Goal: Check status: Check status

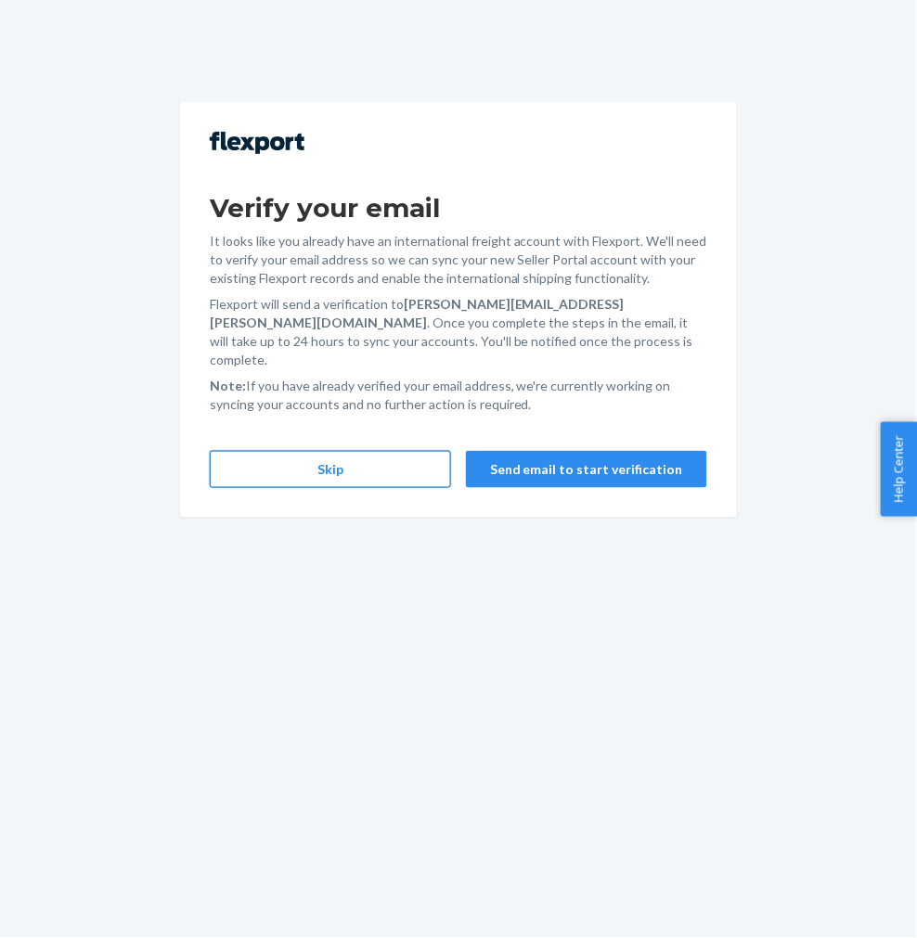
click at [385, 458] on button "Skip" at bounding box center [330, 469] width 241 height 37
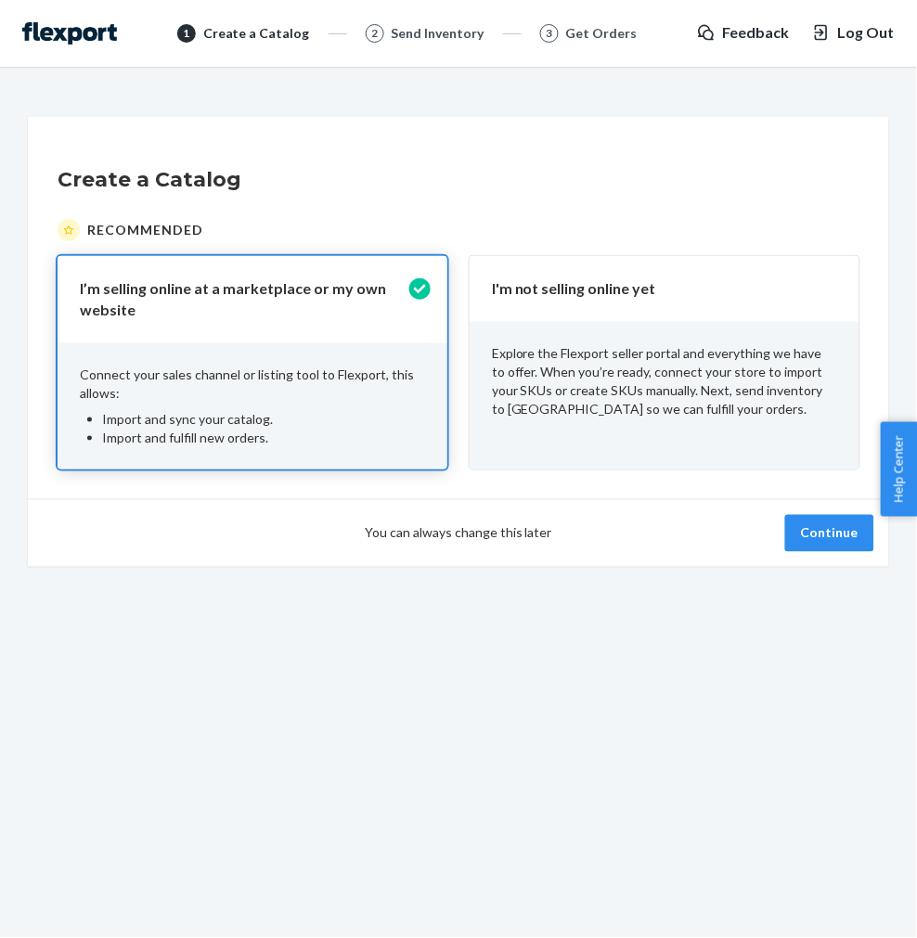
click at [735, 391] on p "Explore the Flexport seller portal and everything we have to offer. When you’re…" at bounding box center [664, 381] width 345 height 74
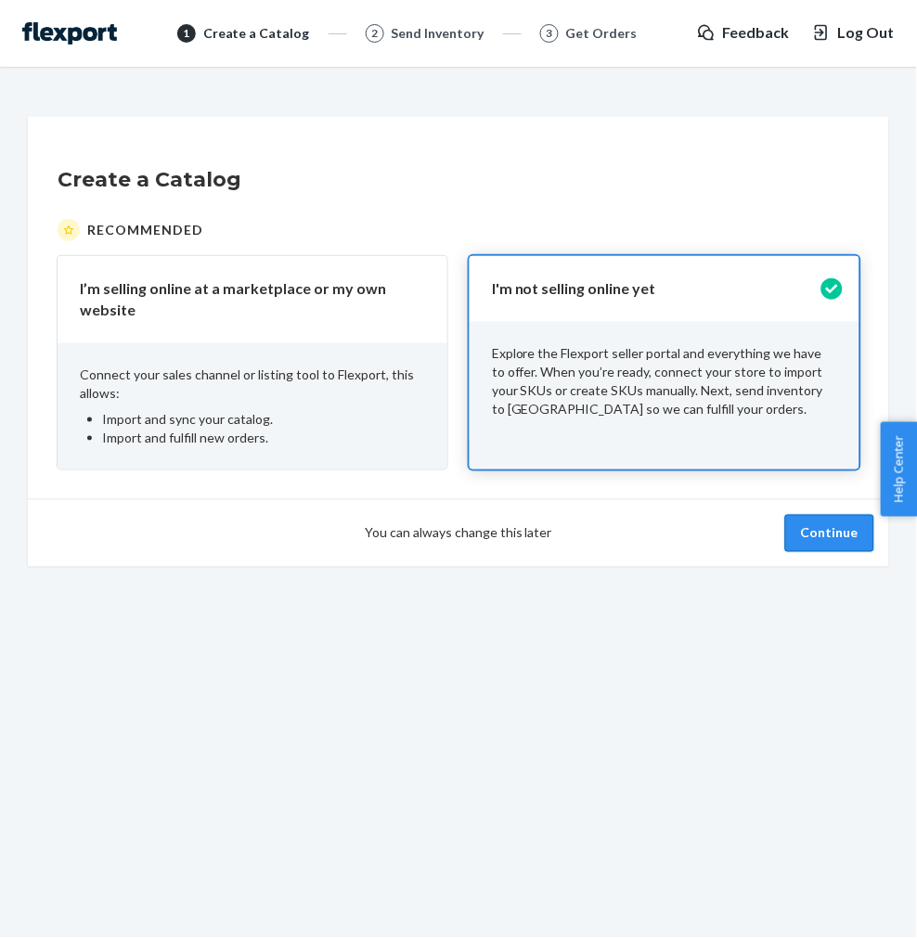
click at [795, 536] on button "Continue" at bounding box center [829, 533] width 89 height 37
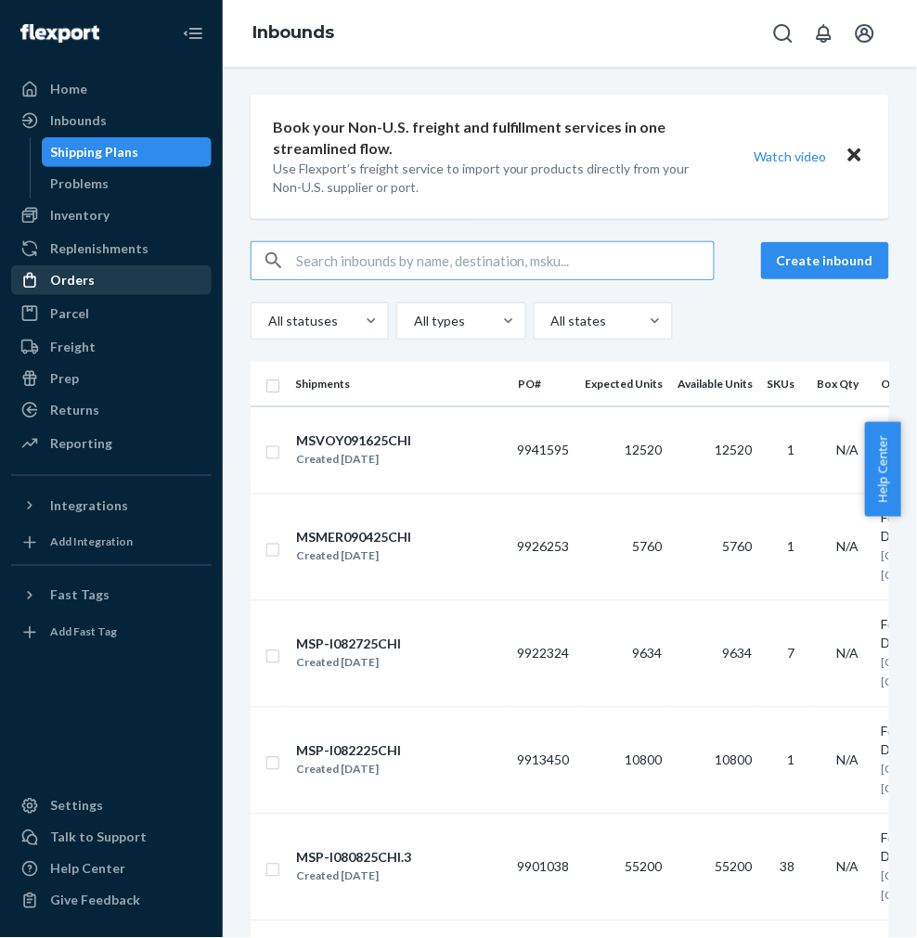
click at [119, 280] on div "Orders" at bounding box center [111, 280] width 197 height 26
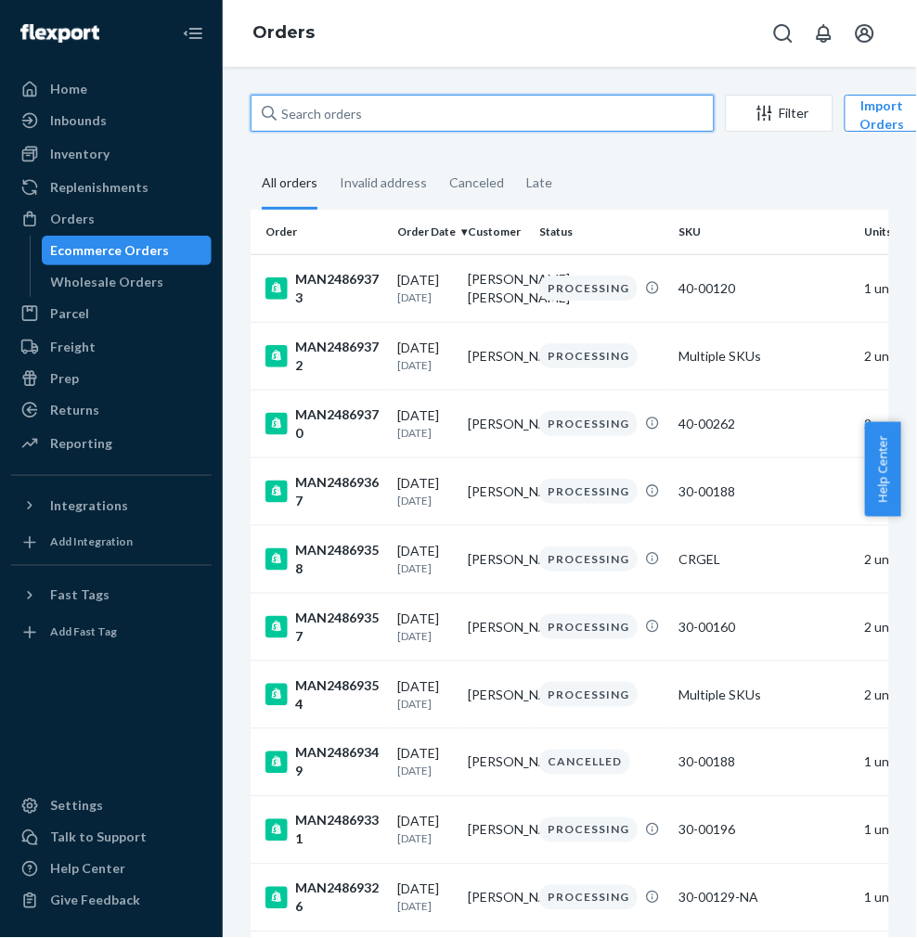
click at [354, 118] on input "text" at bounding box center [482, 113] width 464 height 37
paste input "text"
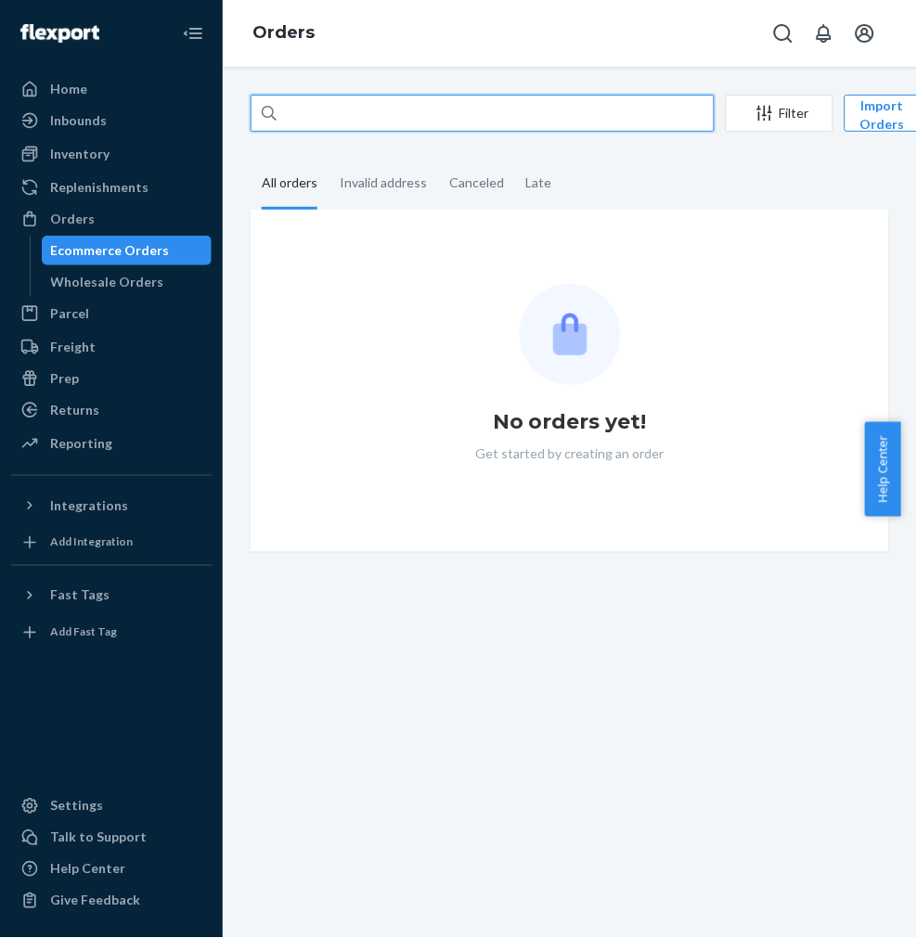
click at [376, 109] on input "text" at bounding box center [482, 113] width 464 height 37
paste input "MAN24846332"
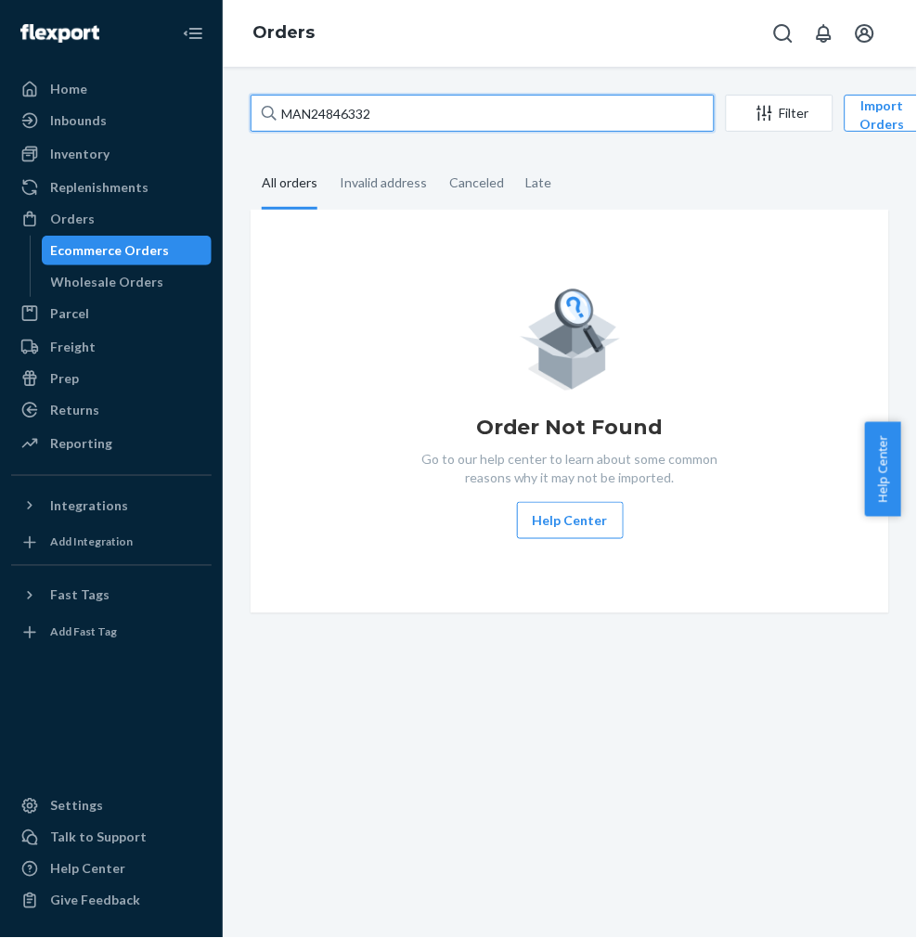
type input "MAN24846332"
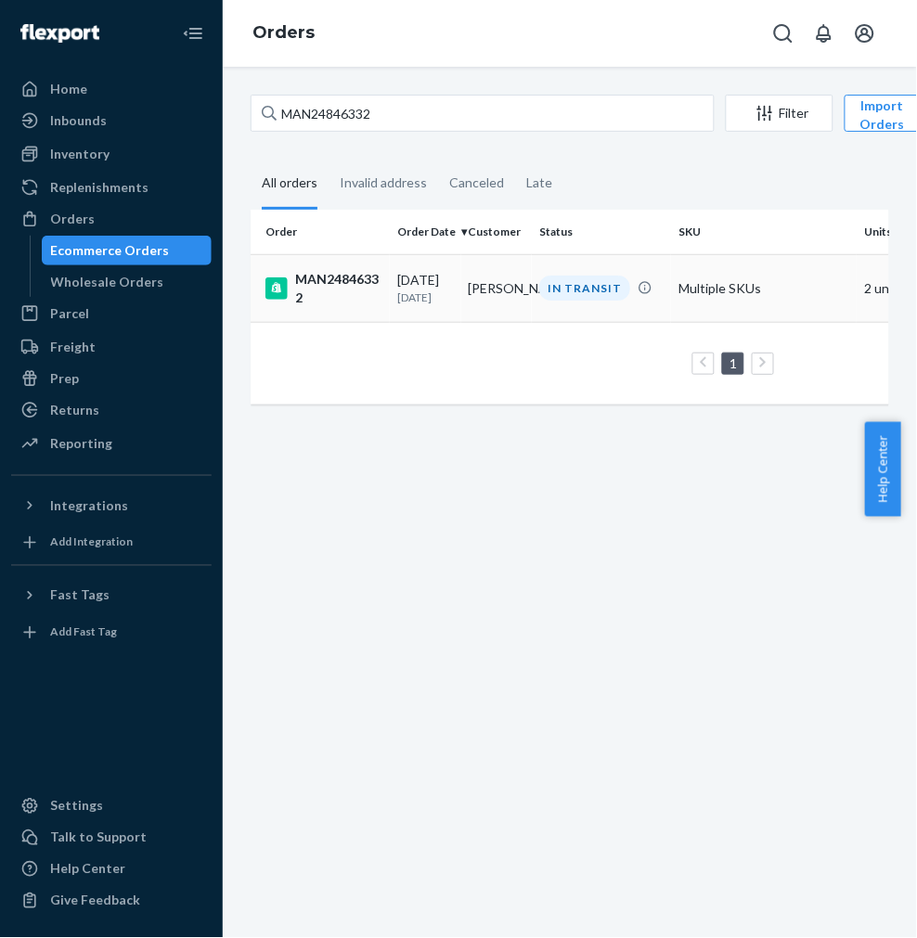
click at [456, 300] on td "[DATE] [DATE]" at bounding box center [425, 288] width 71 height 68
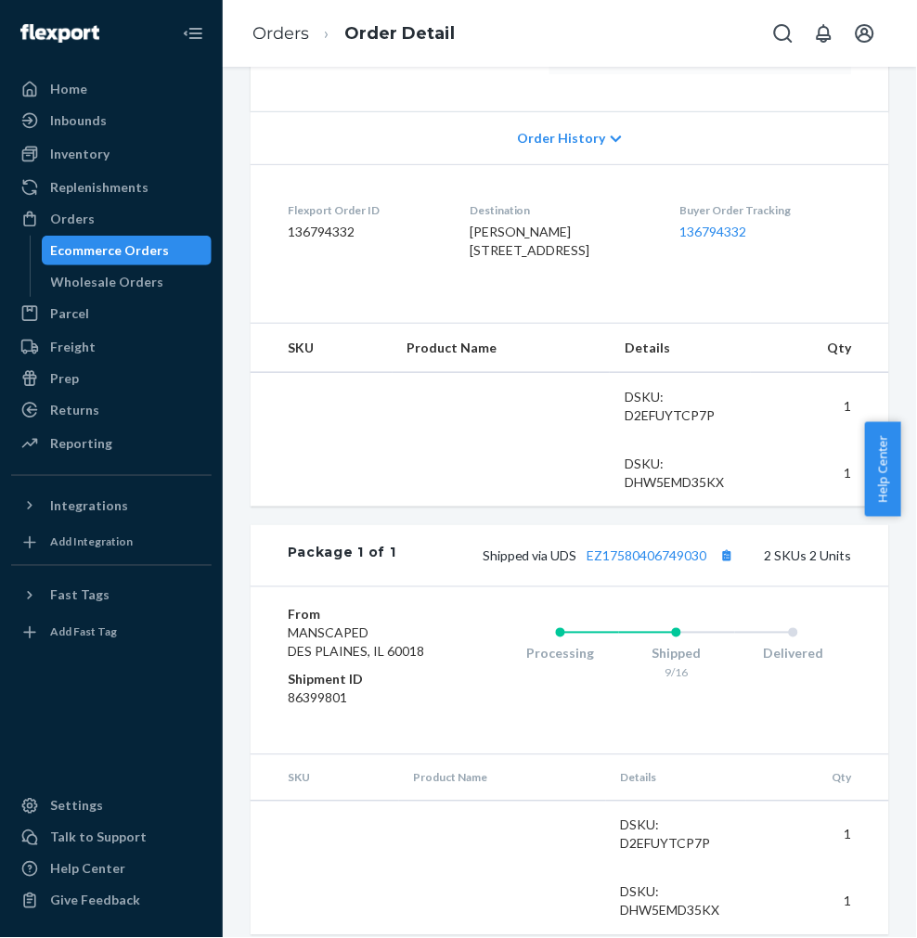
scroll to position [412, 0]
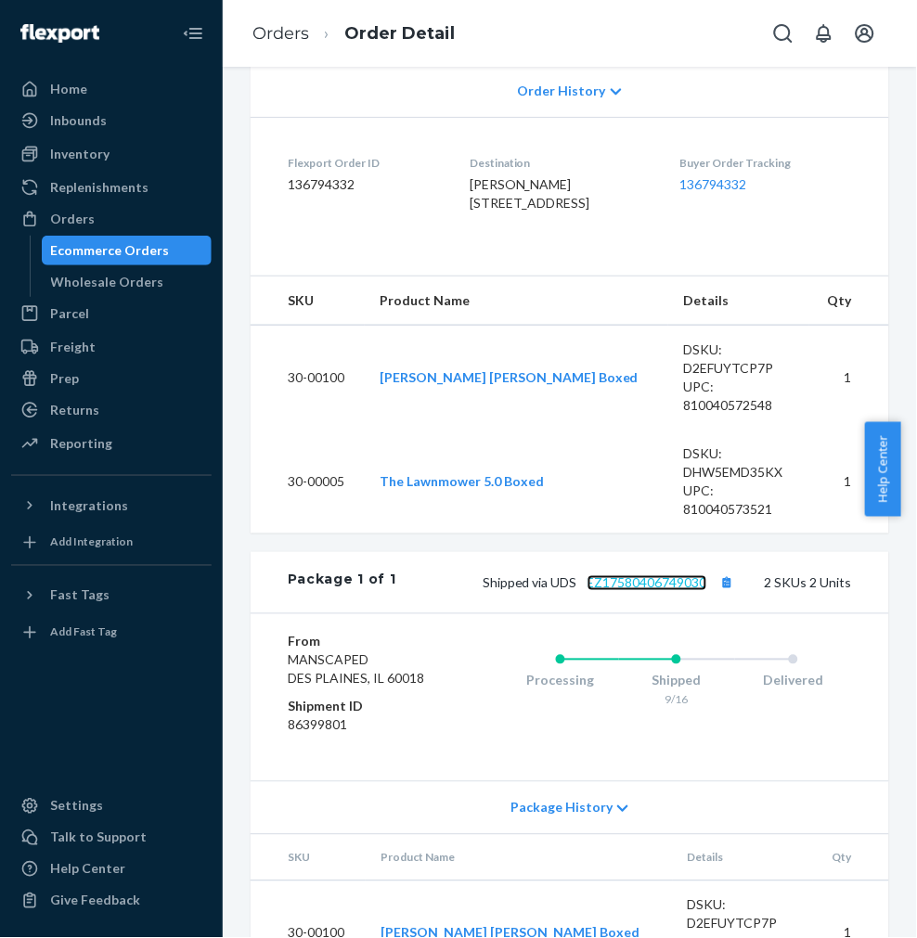
click at [638, 591] on link "EZ17580406749030" at bounding box center [647, 583] width 120 height 16
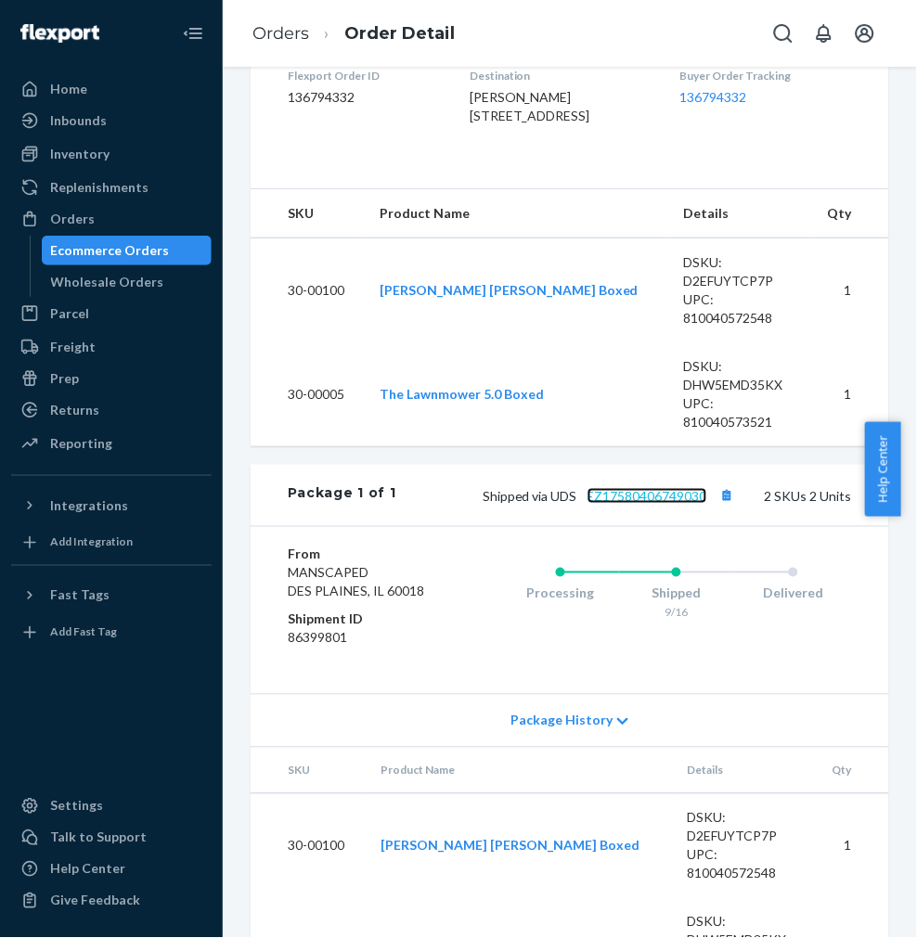
scroll to position [618, 0]
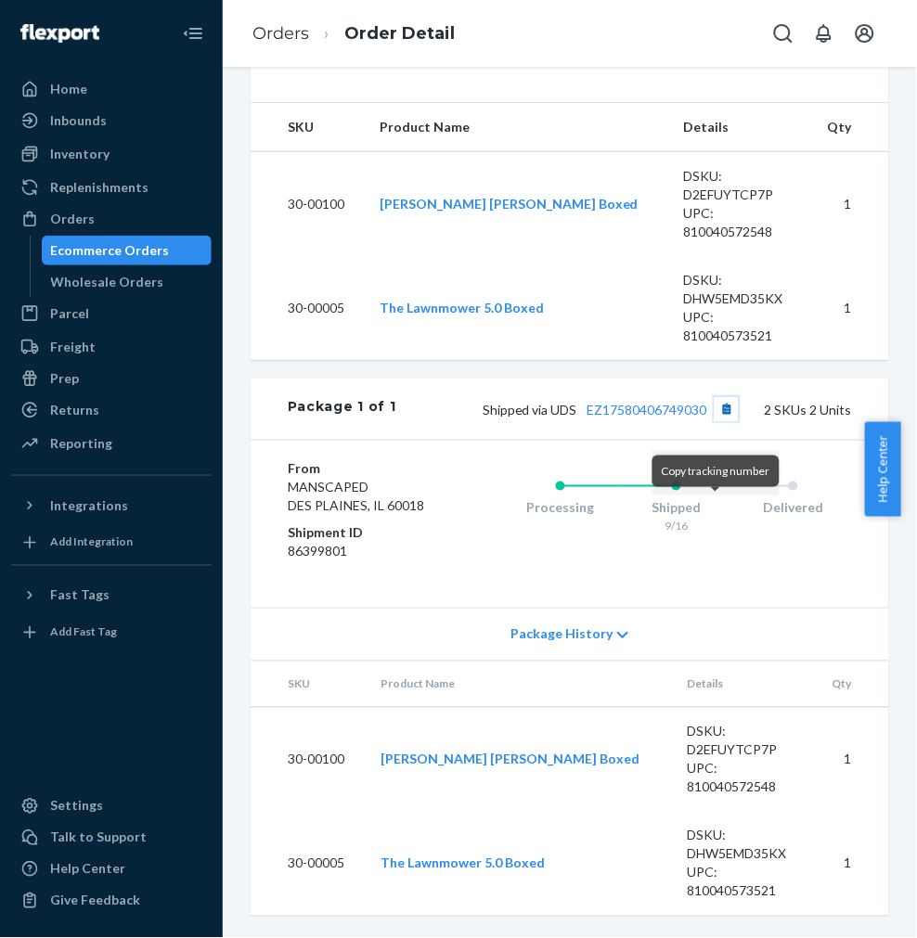
click at [714, 421] on button "Copy tracking number" at bounding box center [726, 409] width 24 height 24
